Goal: Navigation & Orientation: Understand site structure

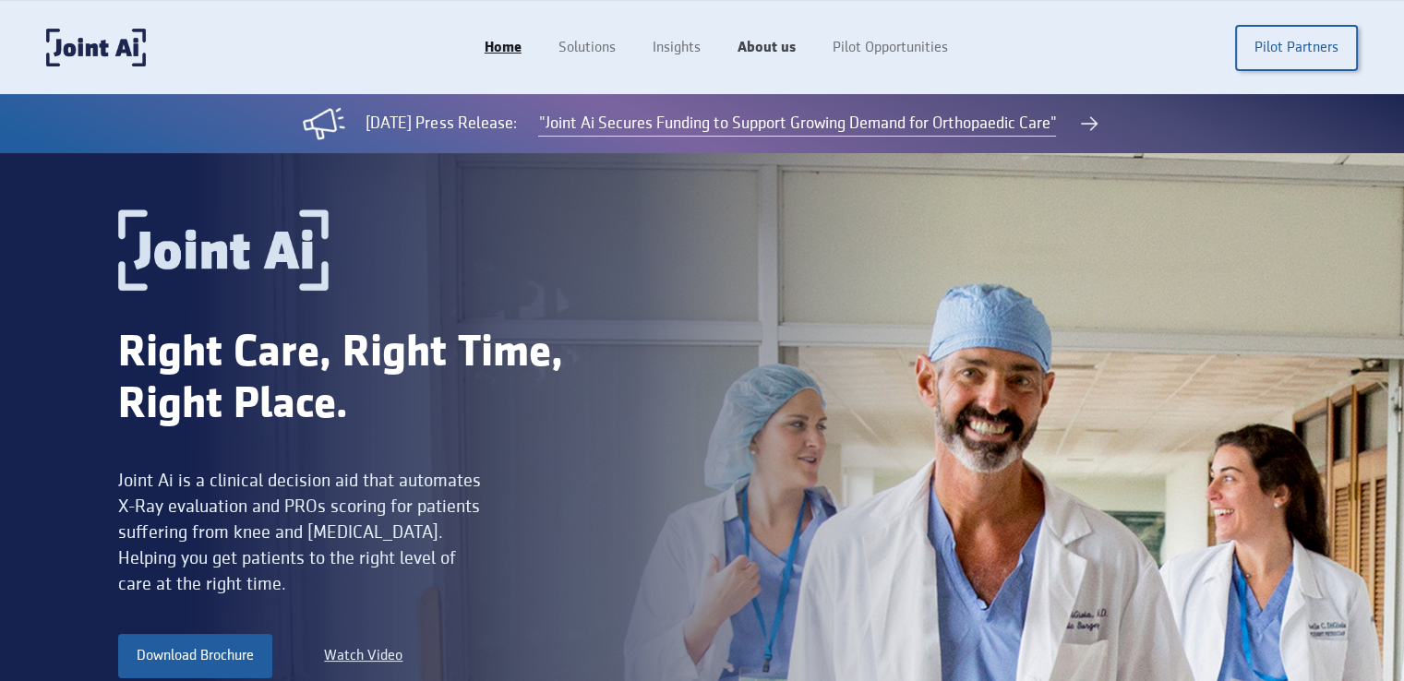
click at [761, 54] on link "About us" at bounding box center [766, 47] width 95 height 35
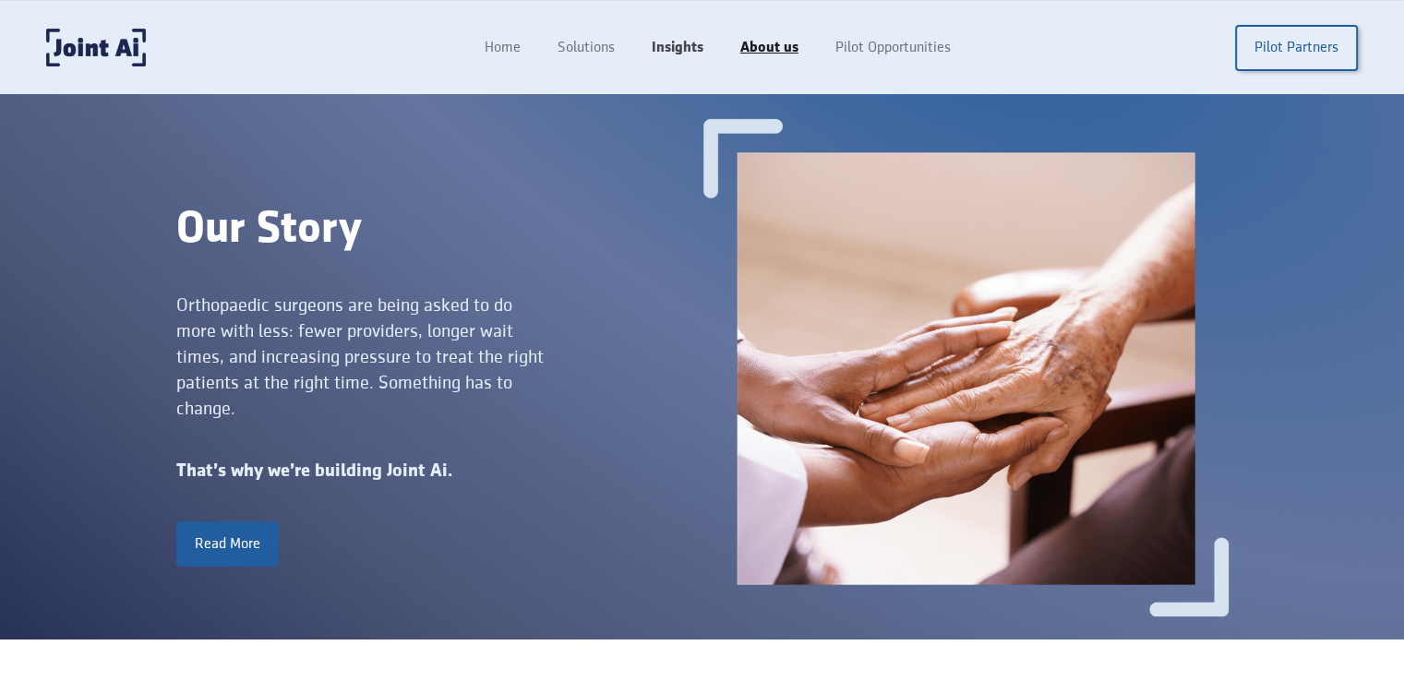
click at [685, 44] on link "Insights" at bounding box center [677, 47] width 89 height 35
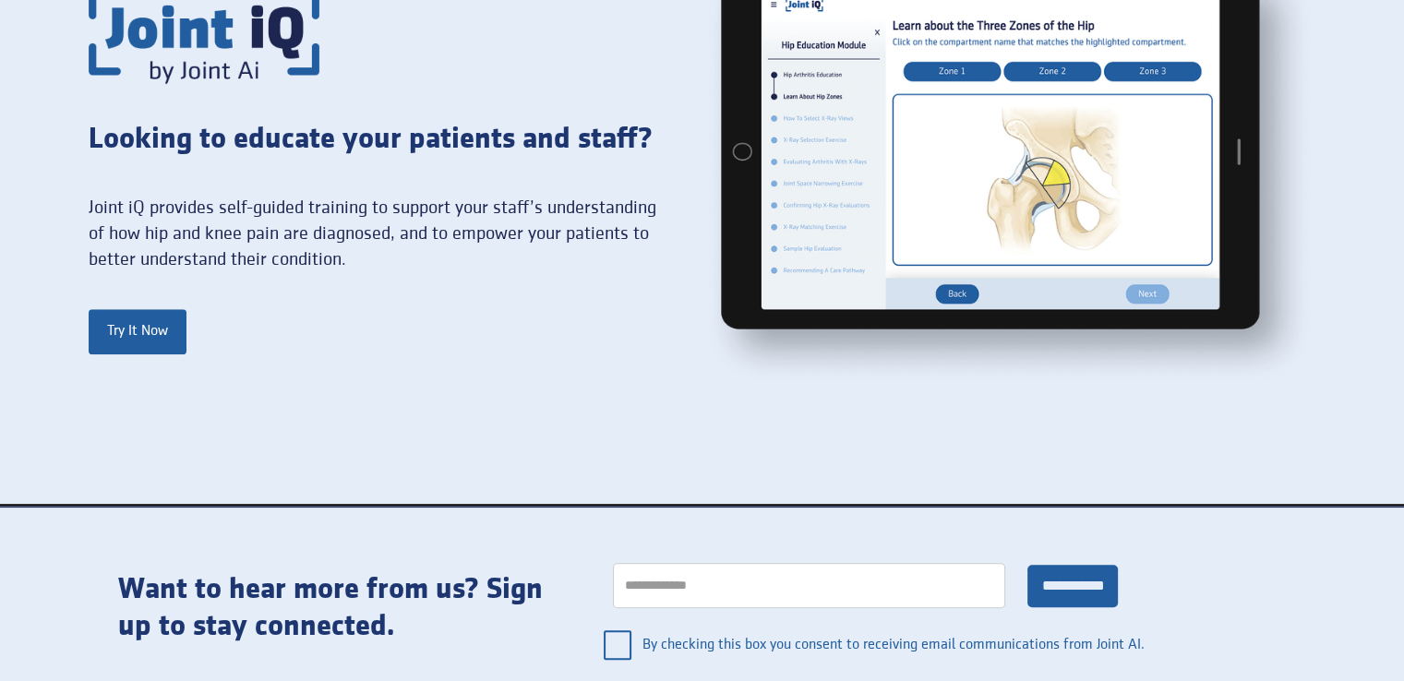
scroll to position [1873, 0]
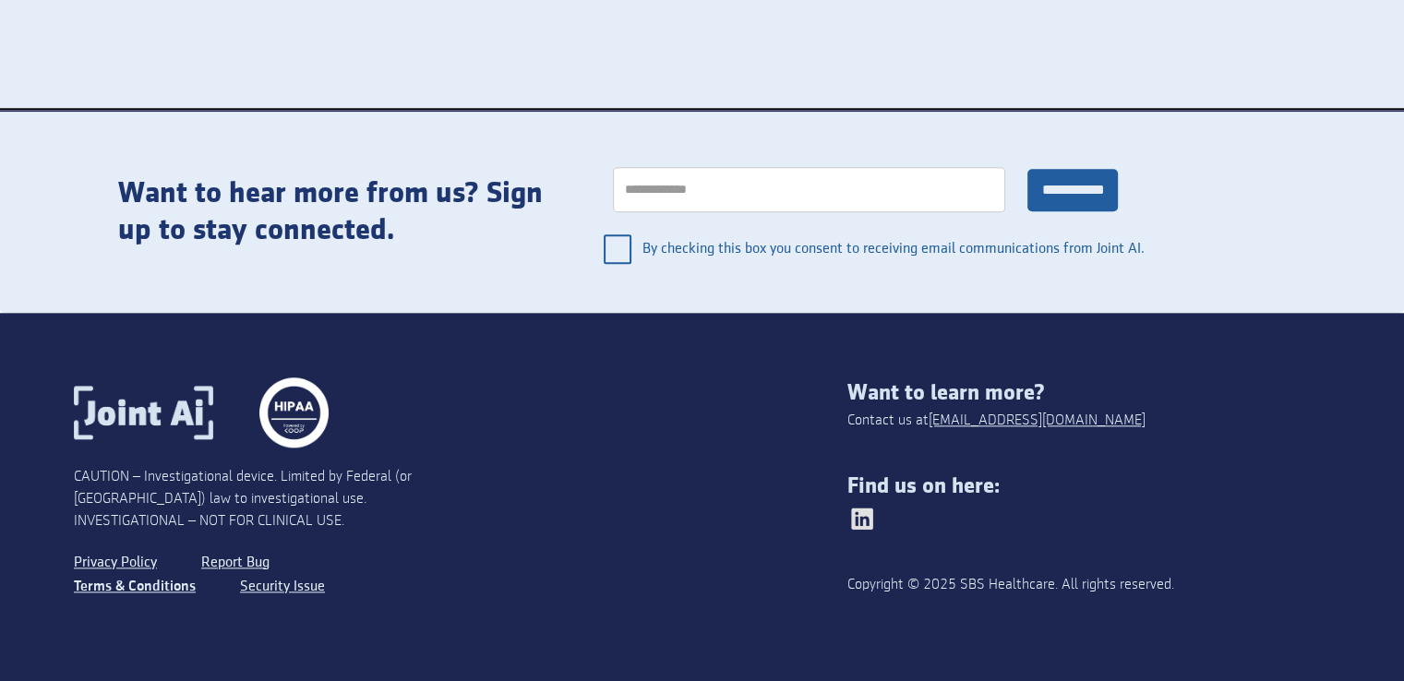
click at [155, 580] on link "Terms & Conditions" at bounding box center [135, 587] width 122 height 24
click at [144, 562] on link "Privacy Policy" at bounding box center [118, 563] width 88 height 24
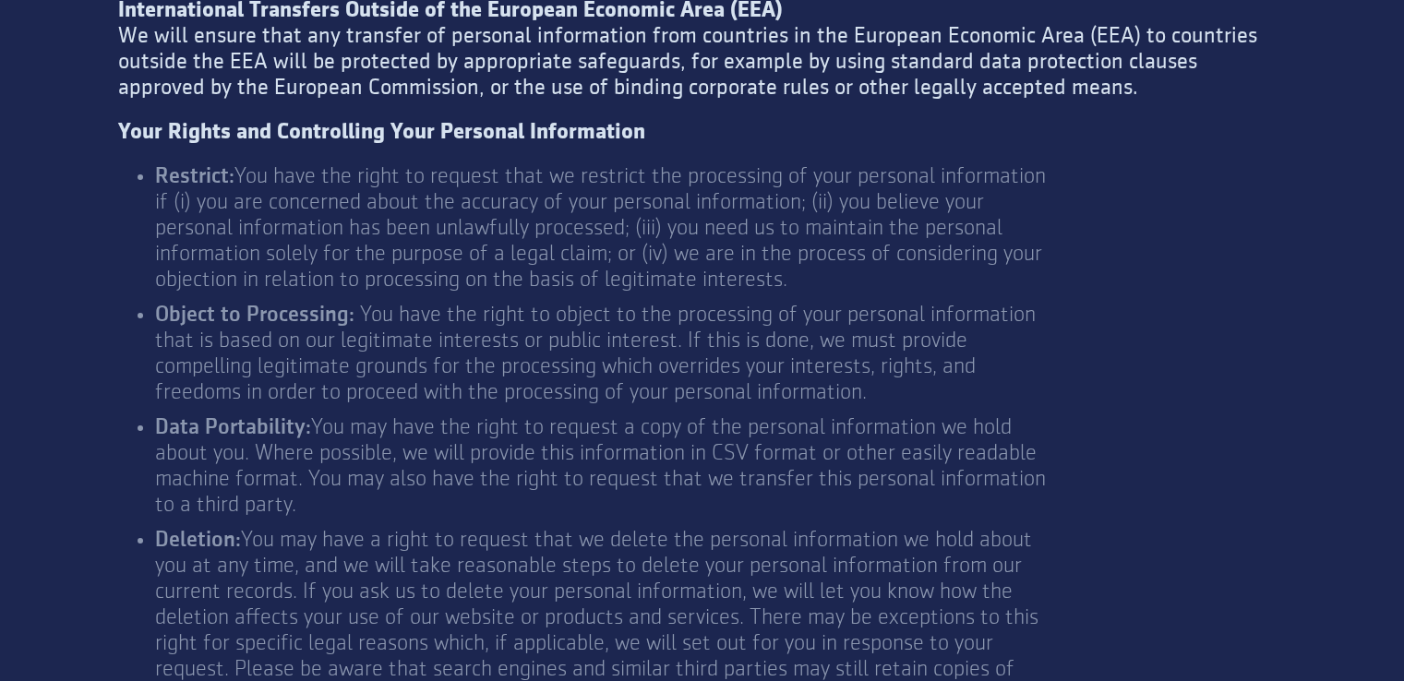
scroll to position [6086, 0]
